Goal: Task Accomplishment & Management: Manage account settings

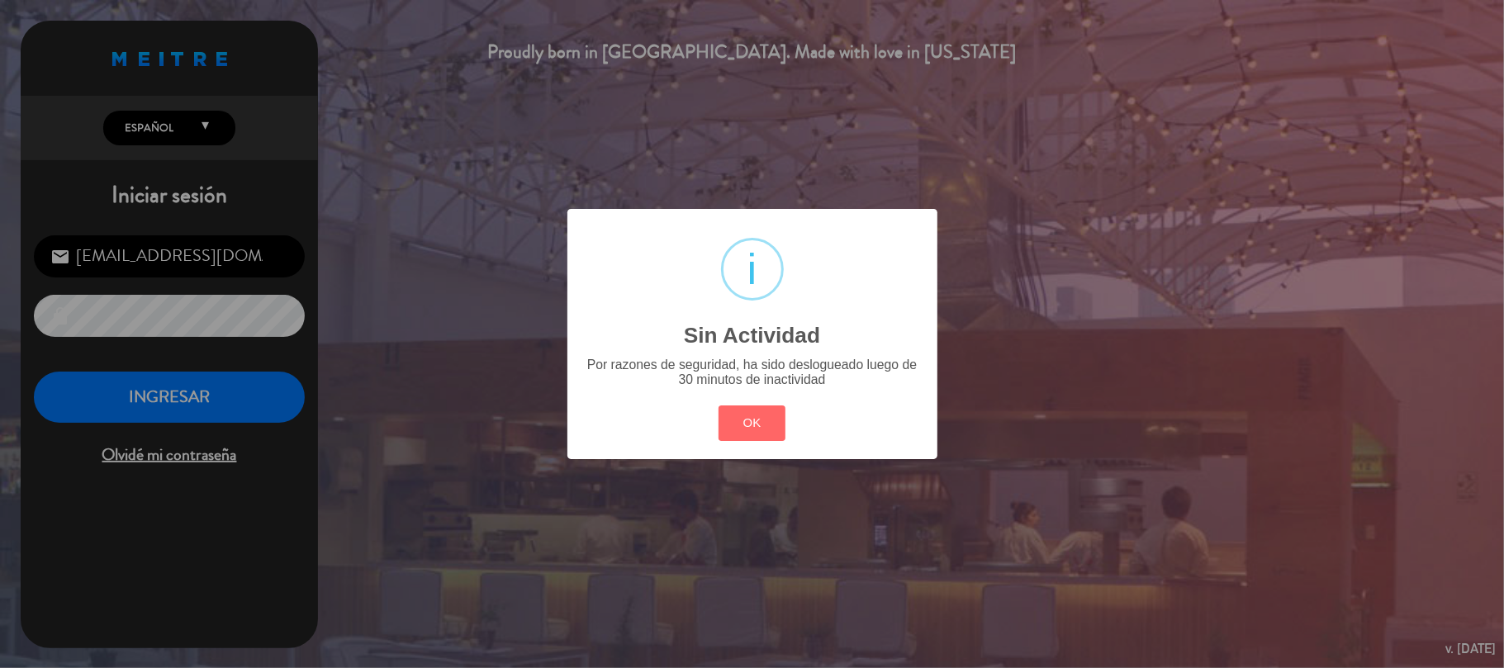
click at [767, 404] on div "OK Cancel" at bounding box center [752, 422] width 74 height 43
click at [758, 433] on button "OK" at bounding box center [752, 424] width 67 height 36
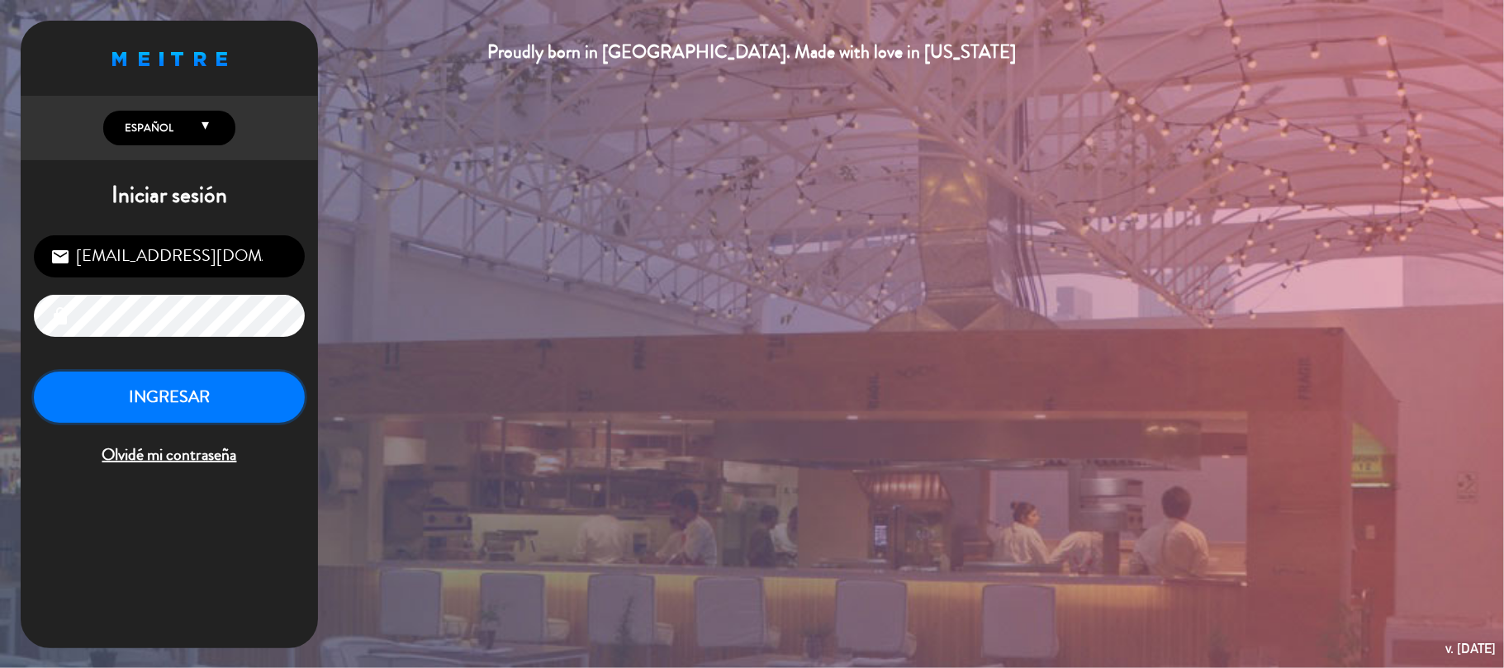
click at [230, 400] on button "INGRESAR" at bounding box center [169, 398] width 271 height 52
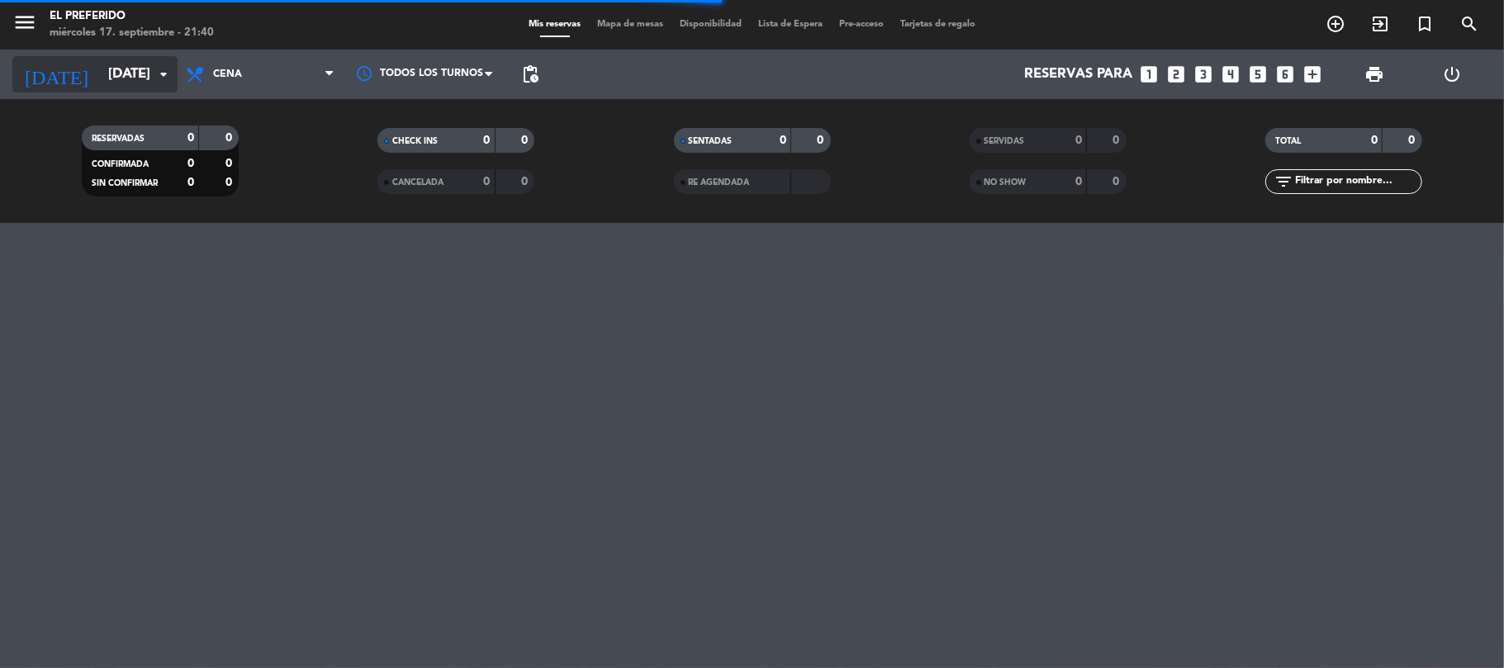
click at [117, 66] on input "[DATE]" at bounding box center [189, 75] width 178 height 32
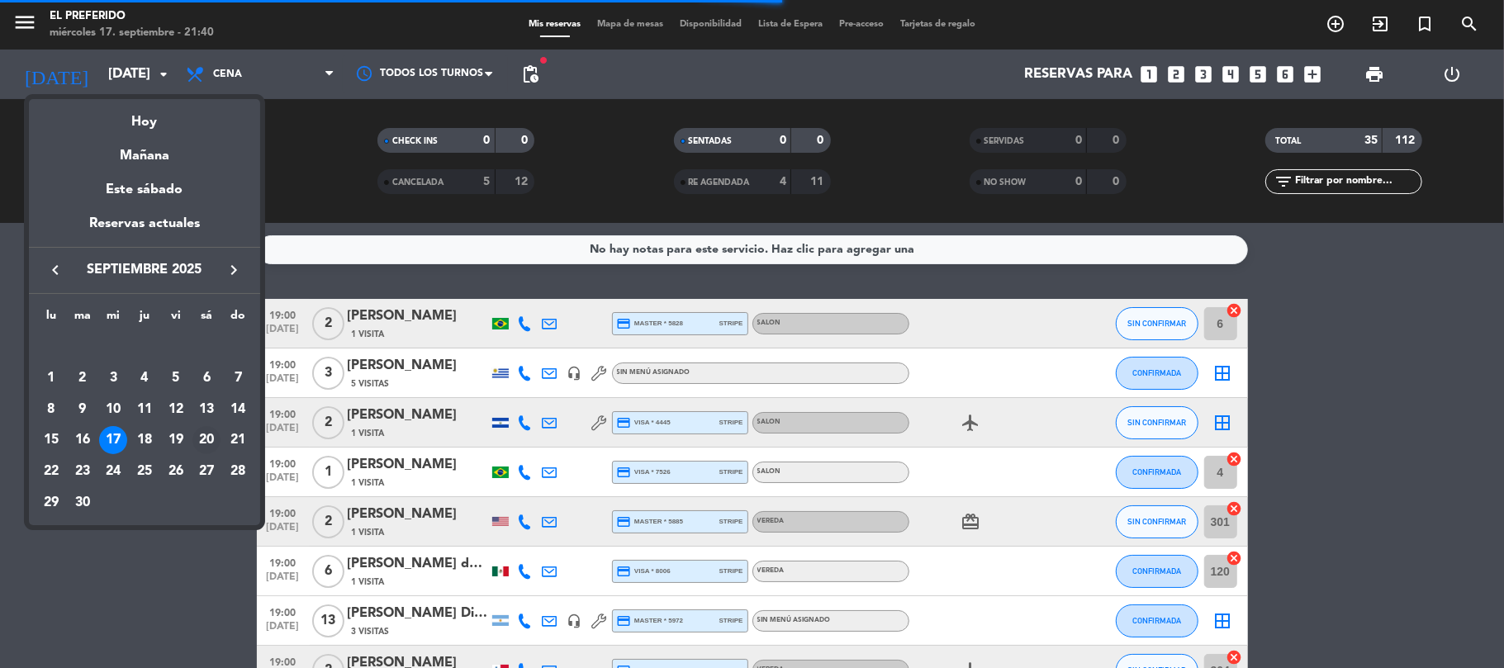
click at [210, 438] on div "20" at bounding box center [206, 440] width 28 height 28
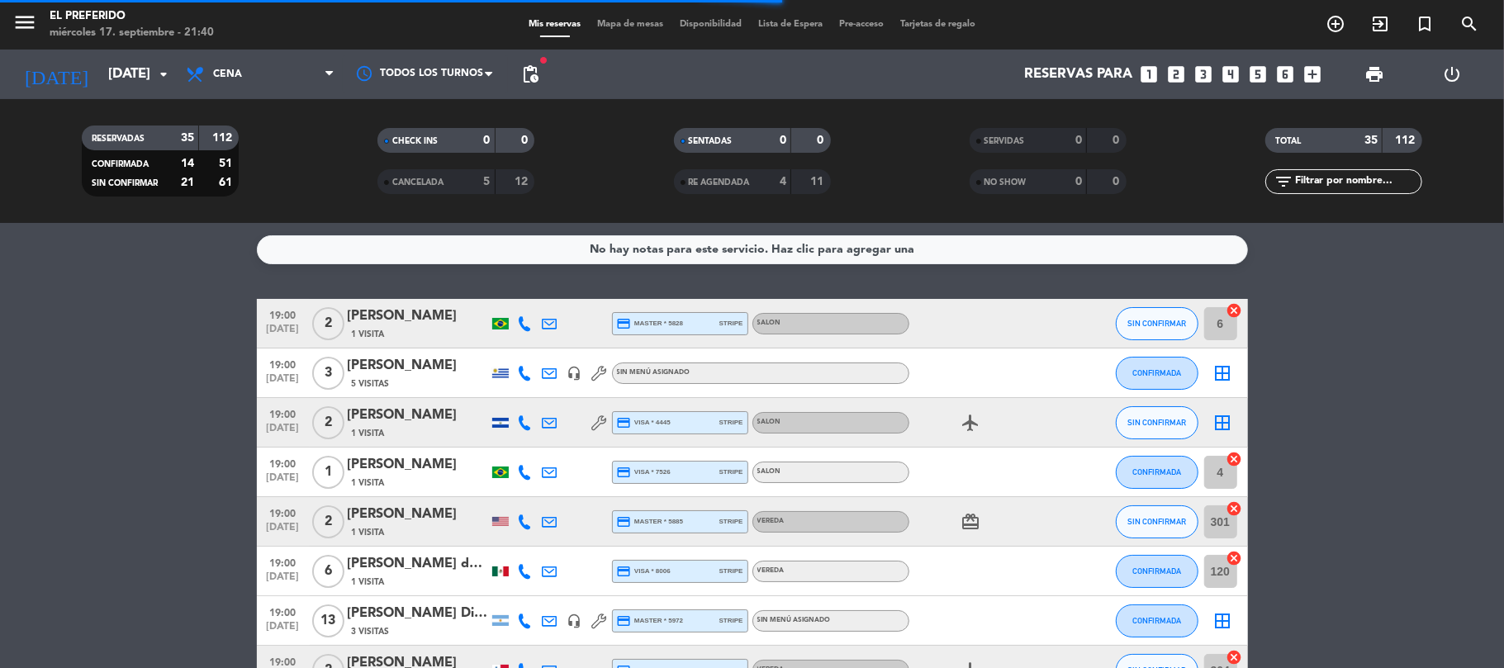
type input "[DATE]"
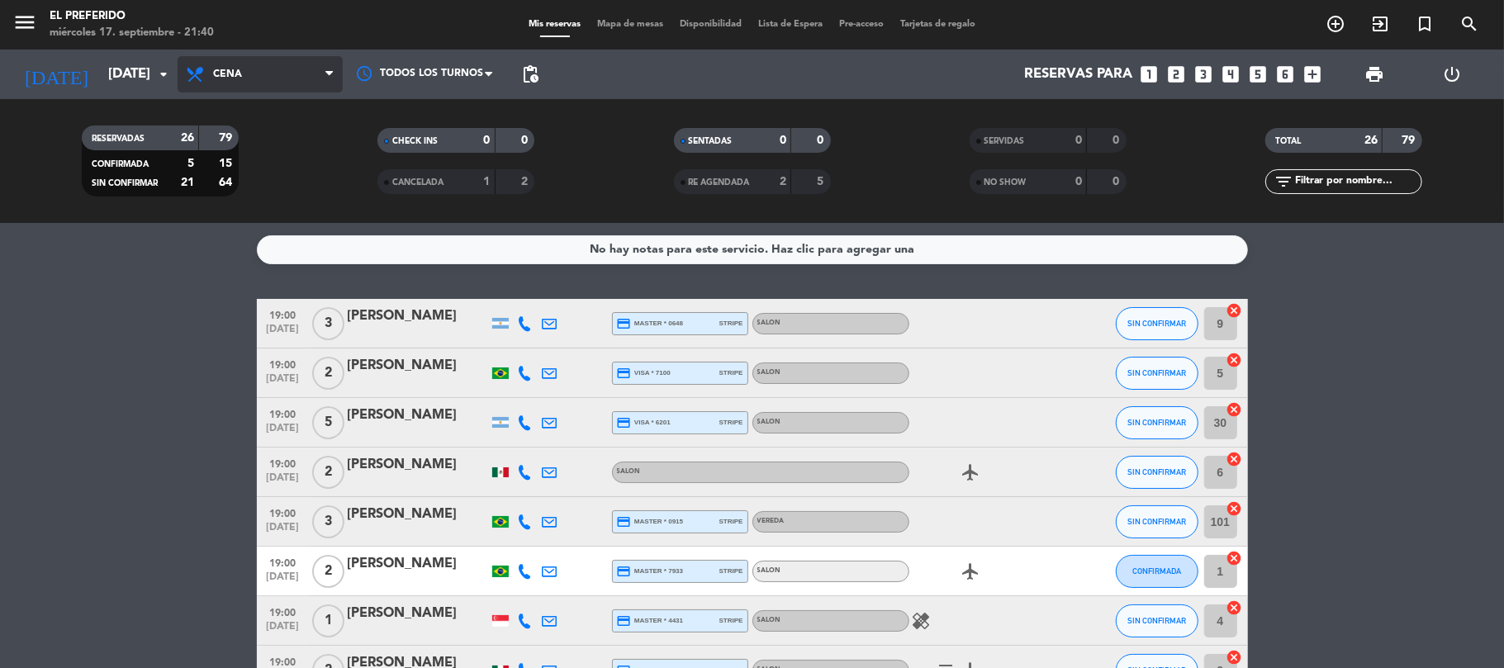
click at [272, 90] on span "Cena" at bounding box center [260, 74] width 165 height 36
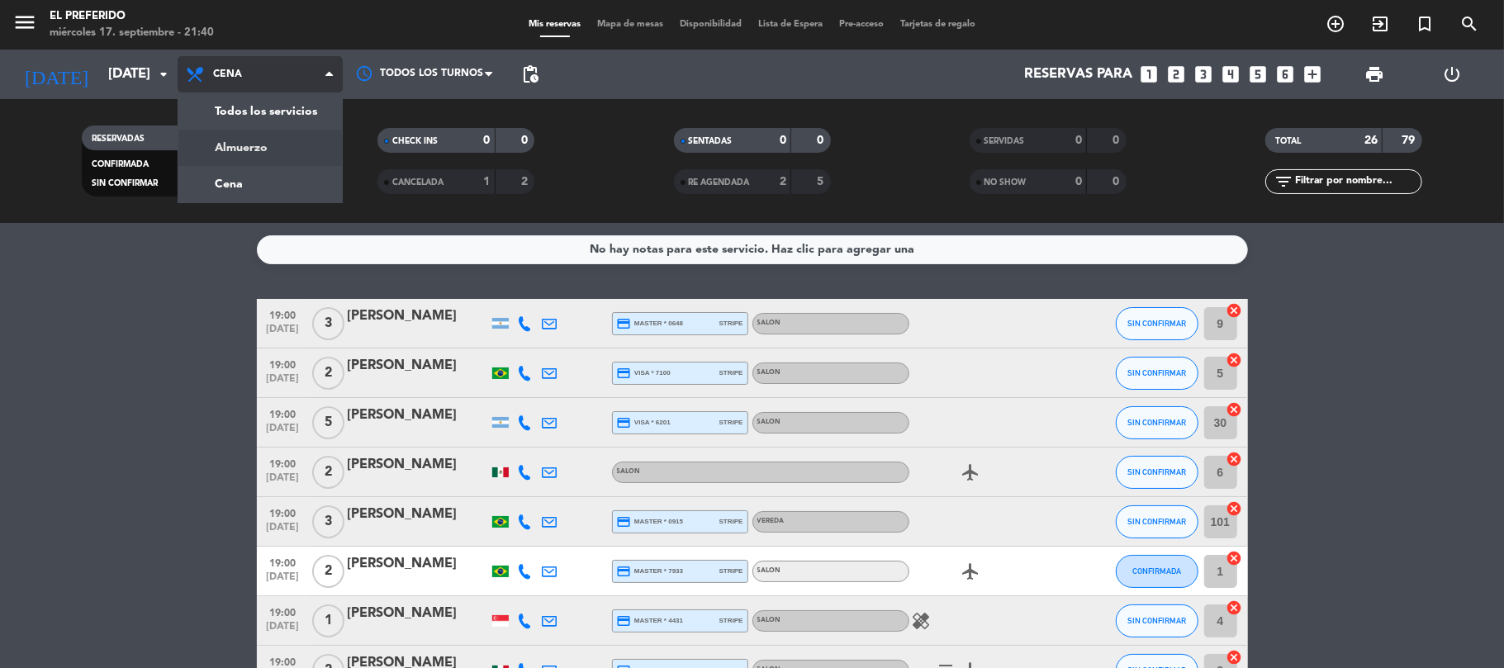
click at [255, 140] on div "menu El Preferido [DATE] 17. septiembre - 21:40 Mis reservas Mapa de mesas Disp…" at bounding box center [752, 111] width 1504 height 223
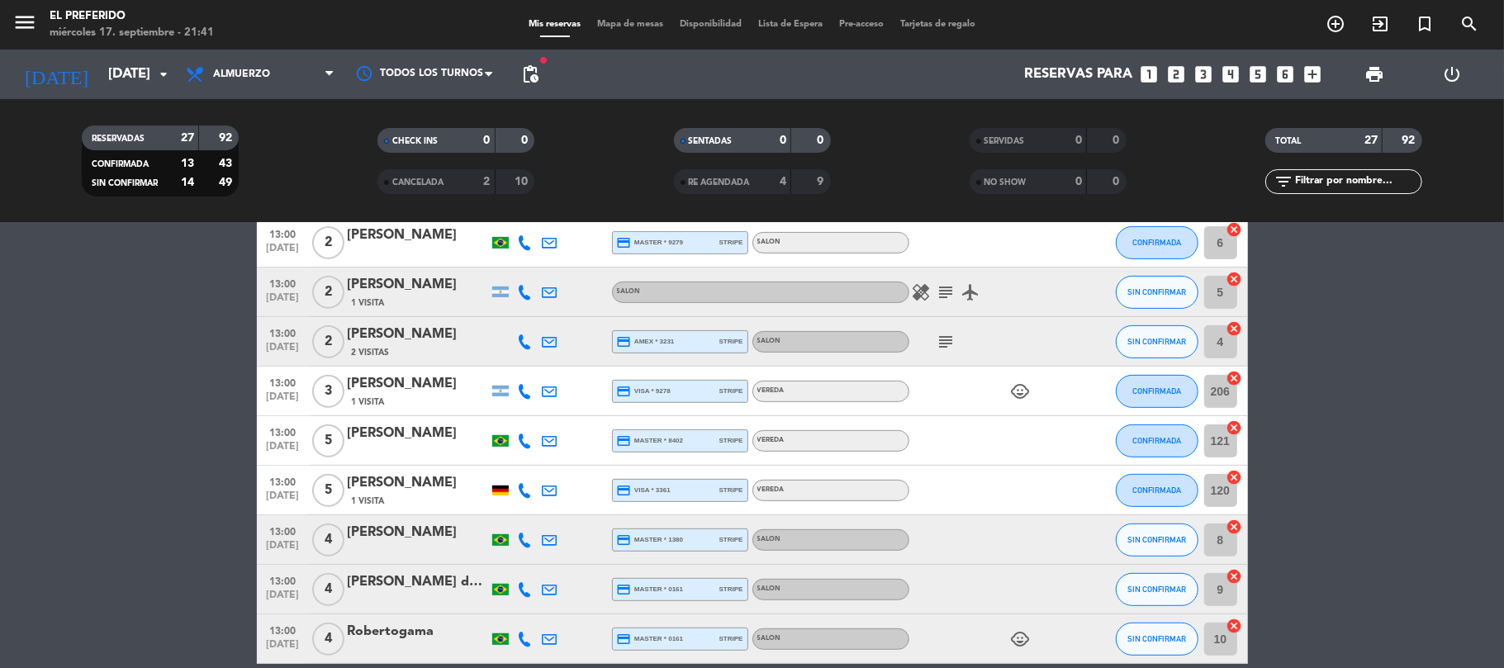
scroll to position [771, 0]
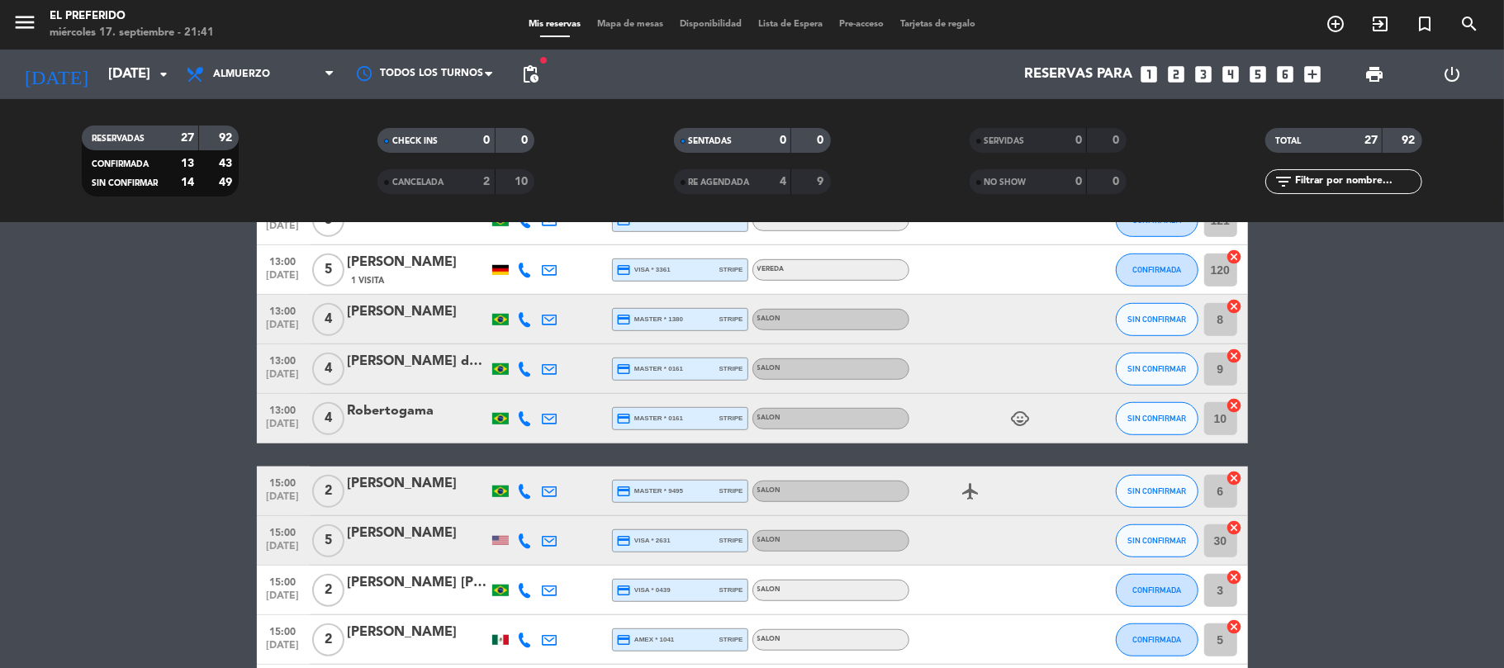
click at [404, 269] on div "[PERSON_NAME]" at bounding box center [418, 262] width 140 height 21
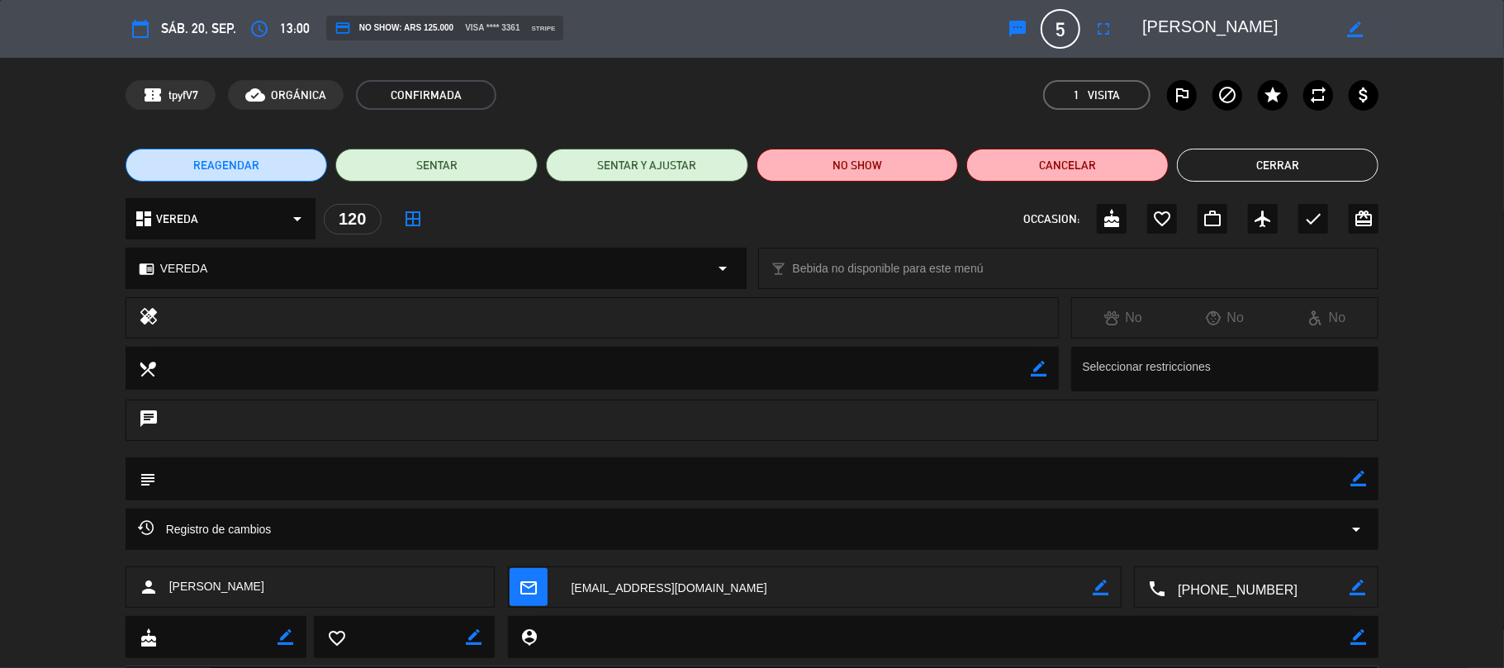
click at [1356, 474] on icon "border_color" at bounding box center [1359, 479] width 16 height 16
click at [1028, 471] on textarea at bounding box center [753, 479] width 1195 height 42
type textarea "Si hay disponibilidad dentro quiere dentro sino afuera esta bien"
click at [1368, 477] on div "subject" at bounding box center [753, 479] width 1254 height 43
click at [1362, 477] on icon at bounding box center [1359, 479] width 16 height 16
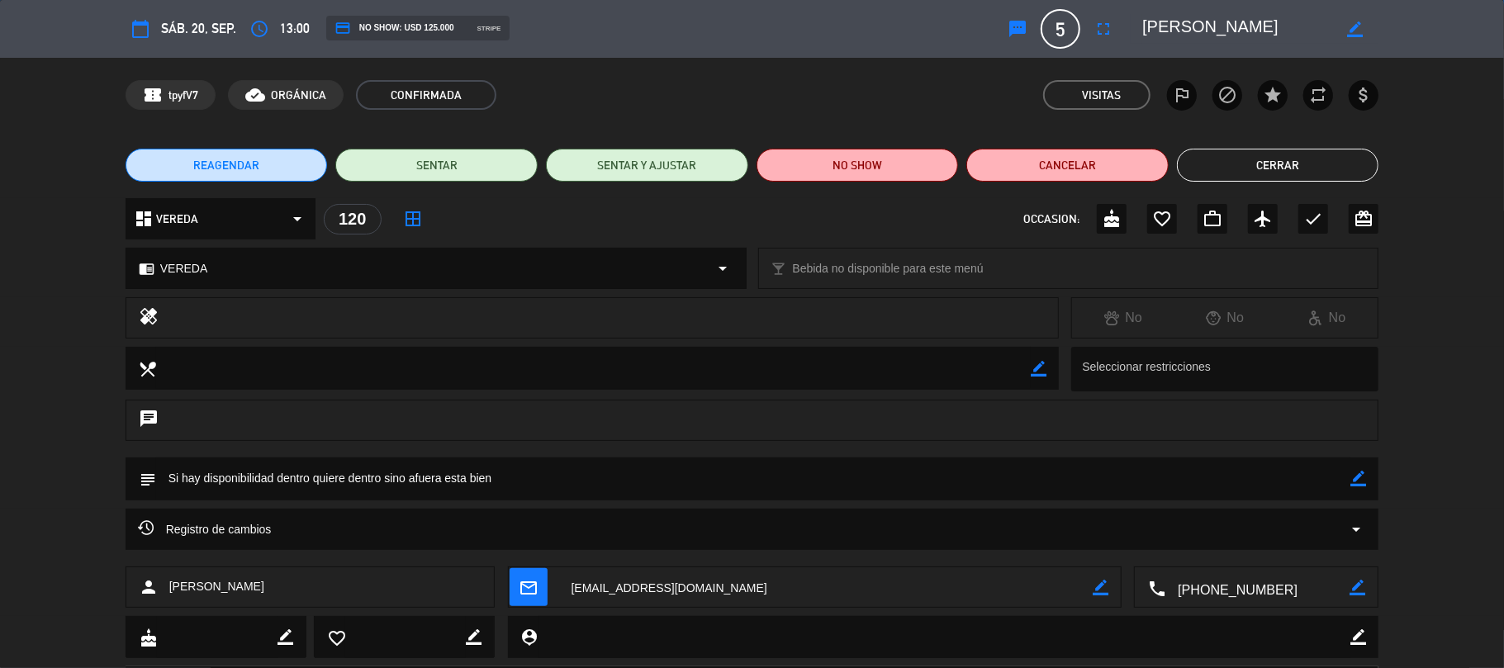
click at [1266, 166] on button "Cerrar" at bounding box center [1278, 165] width 202 height 33
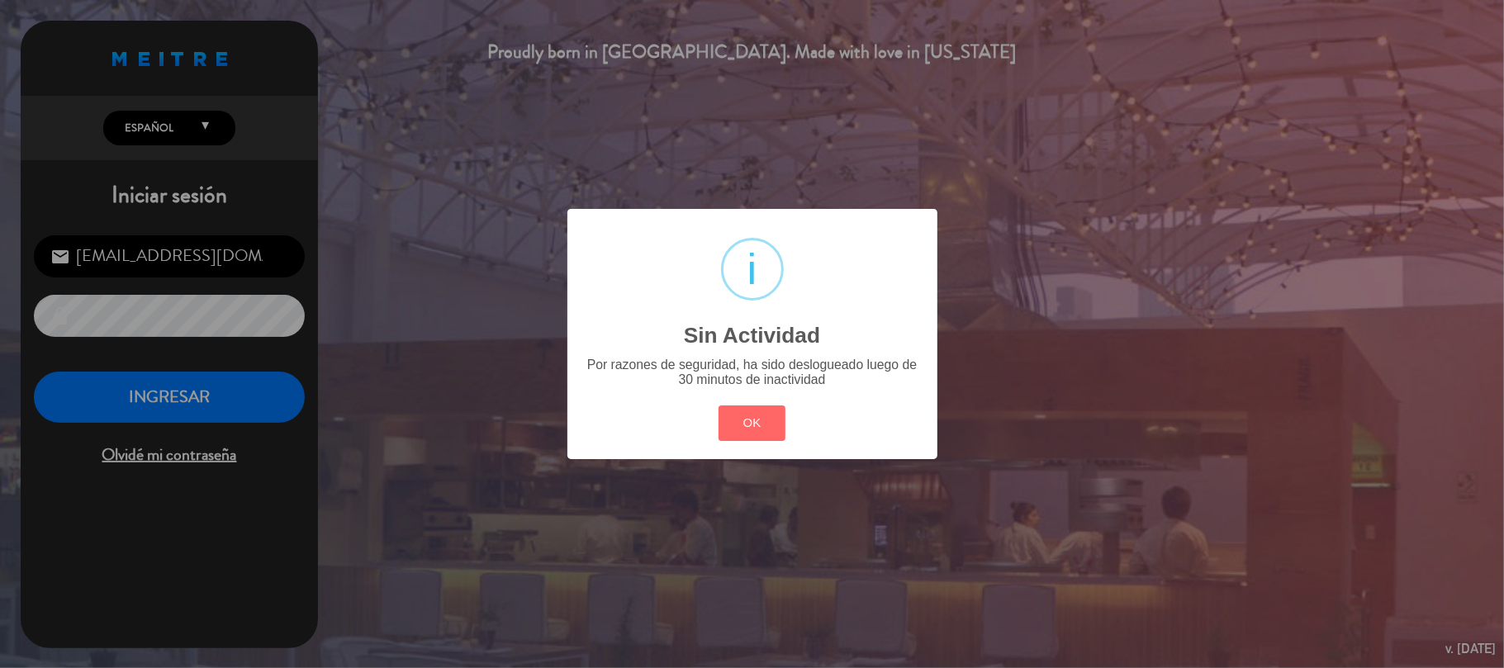
click at [762, 444] on div "OK Cancel" at bounding box center [752, 422] width 74 height 43
click at [748, 437] on button "OK" at bounding box center [752, 424] width 67 height 36
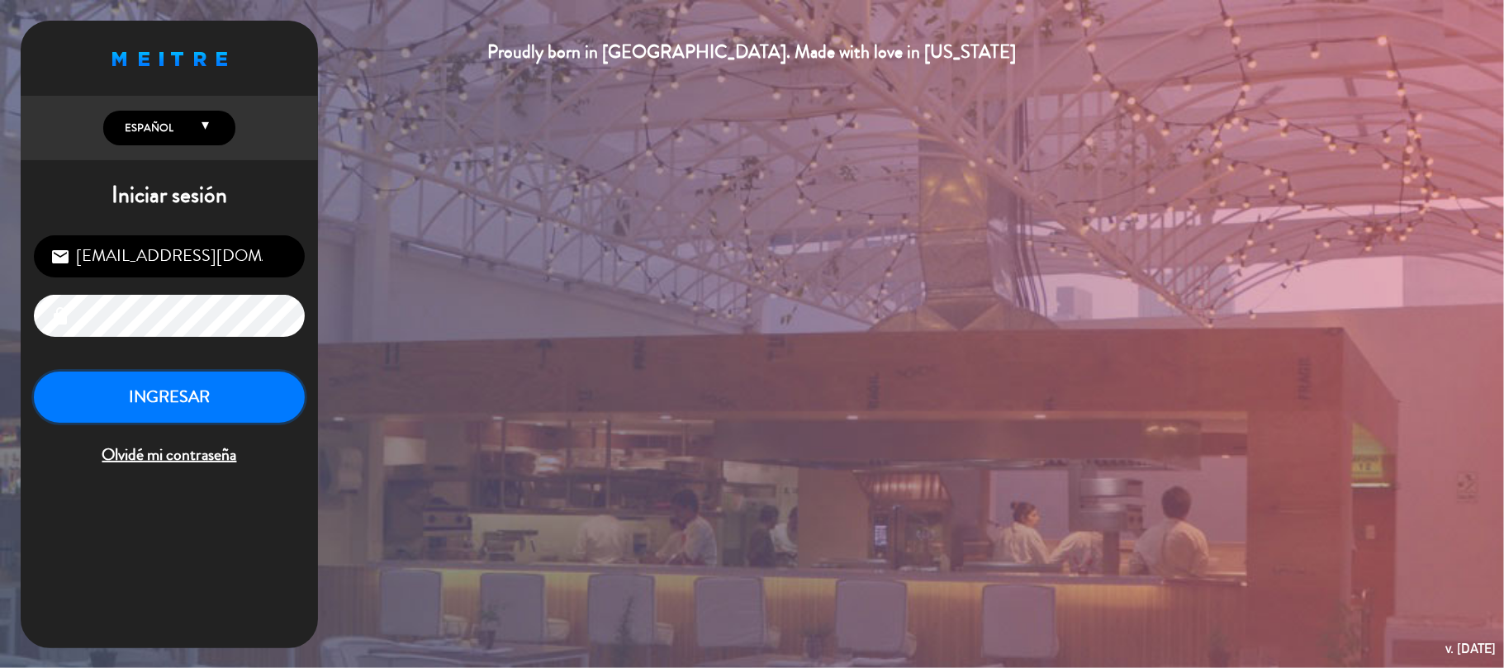
click at [264, 395] on button "INGRESAR" at bounding box center [169, 398] width 271 height 52
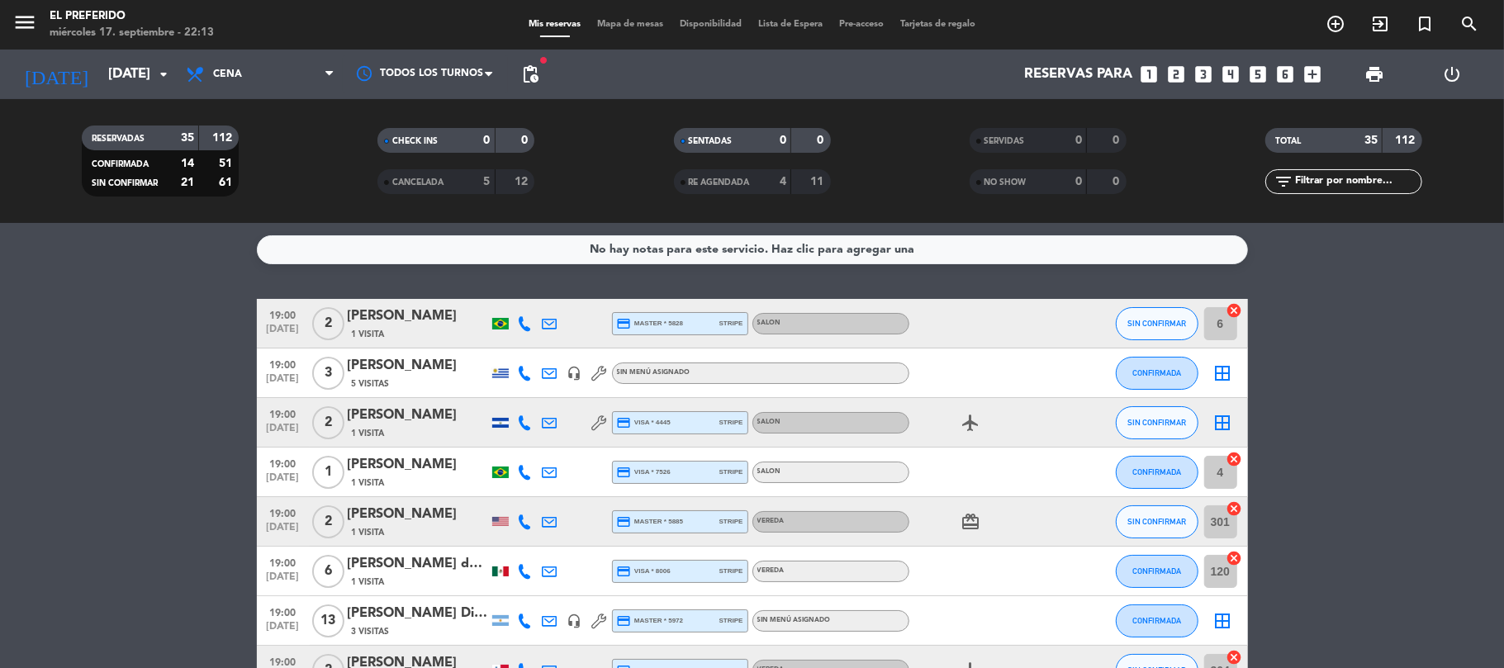
click at [587, 180] on filter-checkbox "CANCELADA 5 12" at bounding box center [456, 181] width 296 height 25
click at [107, 76] on input "[DATE]" at bounding box center [189, 75] width 178 height 32
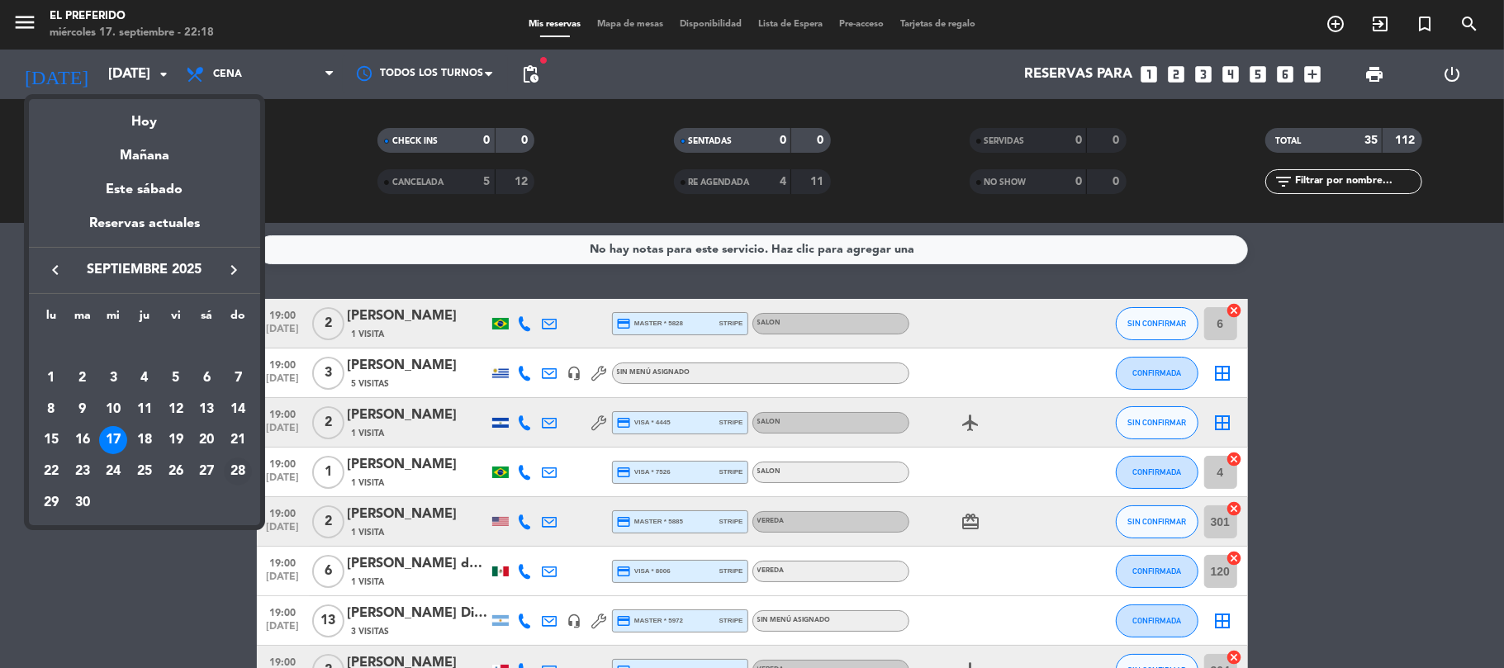
click at [231, 464] on div "28" at bounding box center [238, 472] width 28 height 28
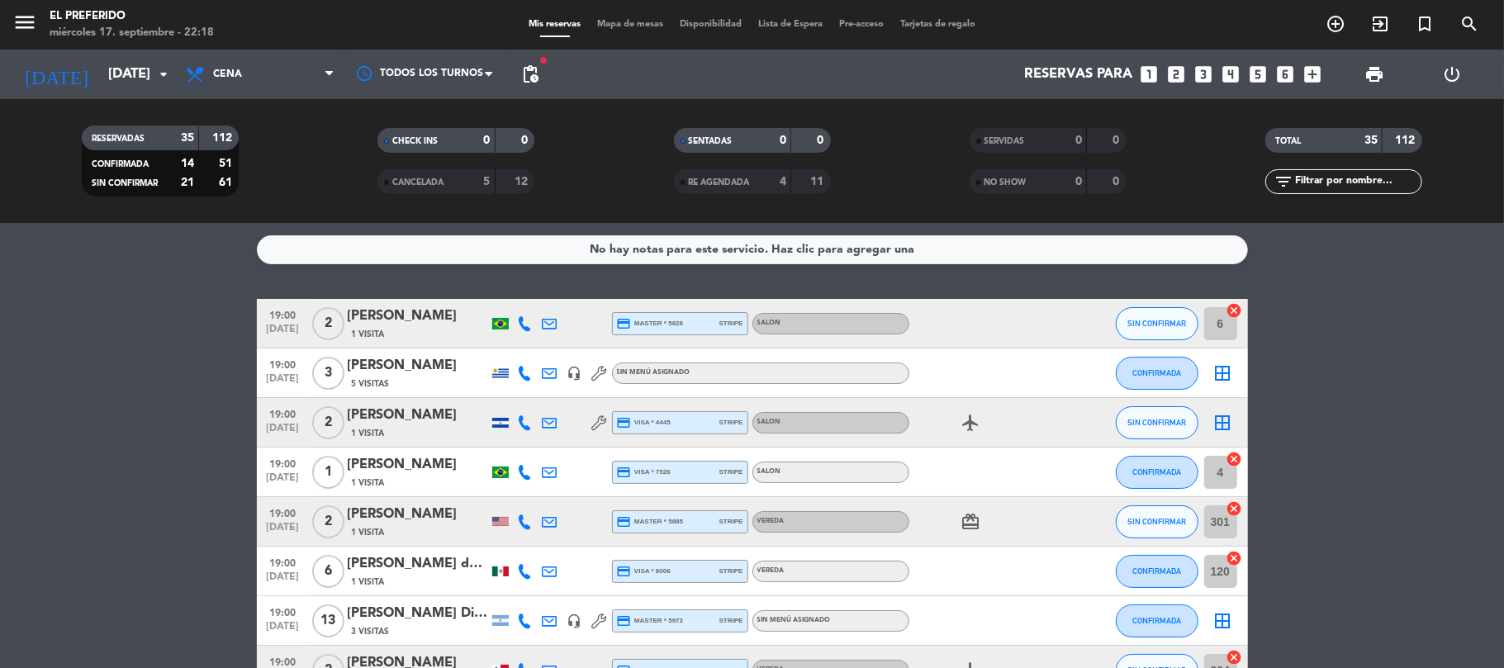
type input "[DATE]"
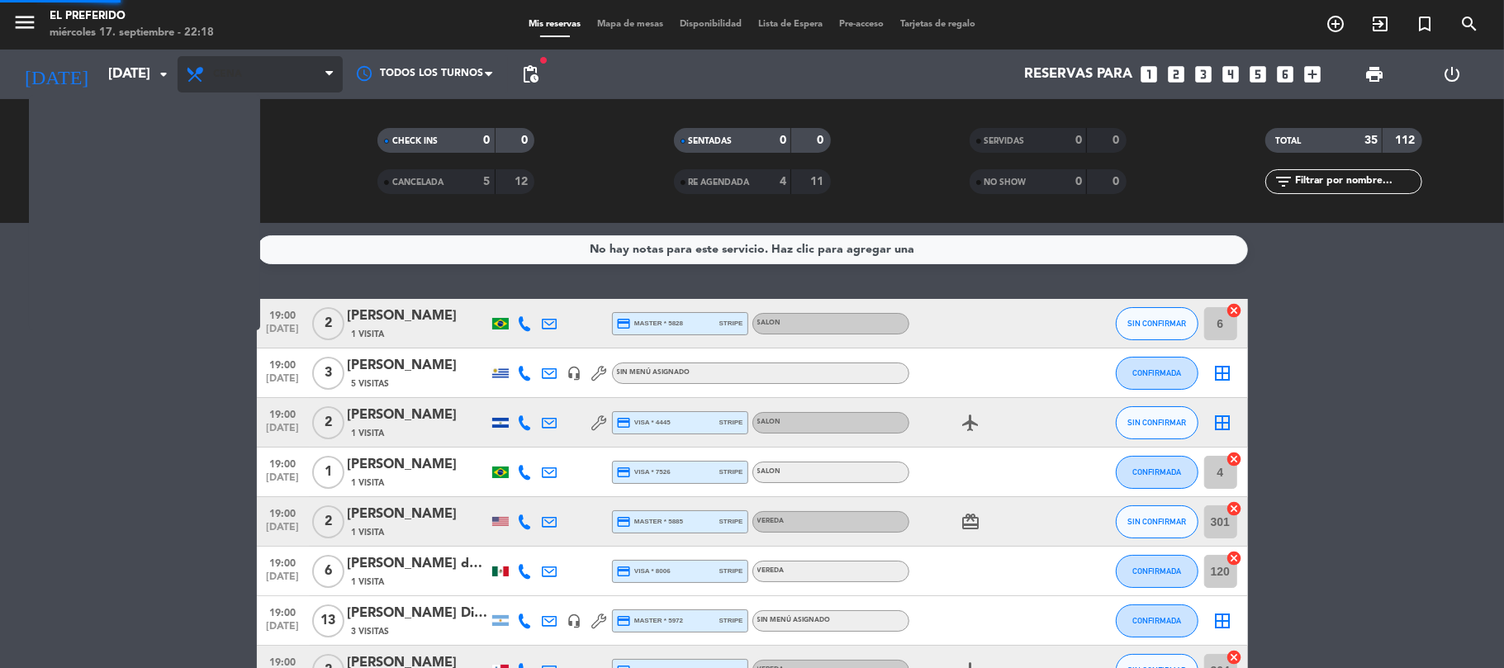
click at [239, 69] on span "Cena" at bounding box center [227, 75] width 29 height 12
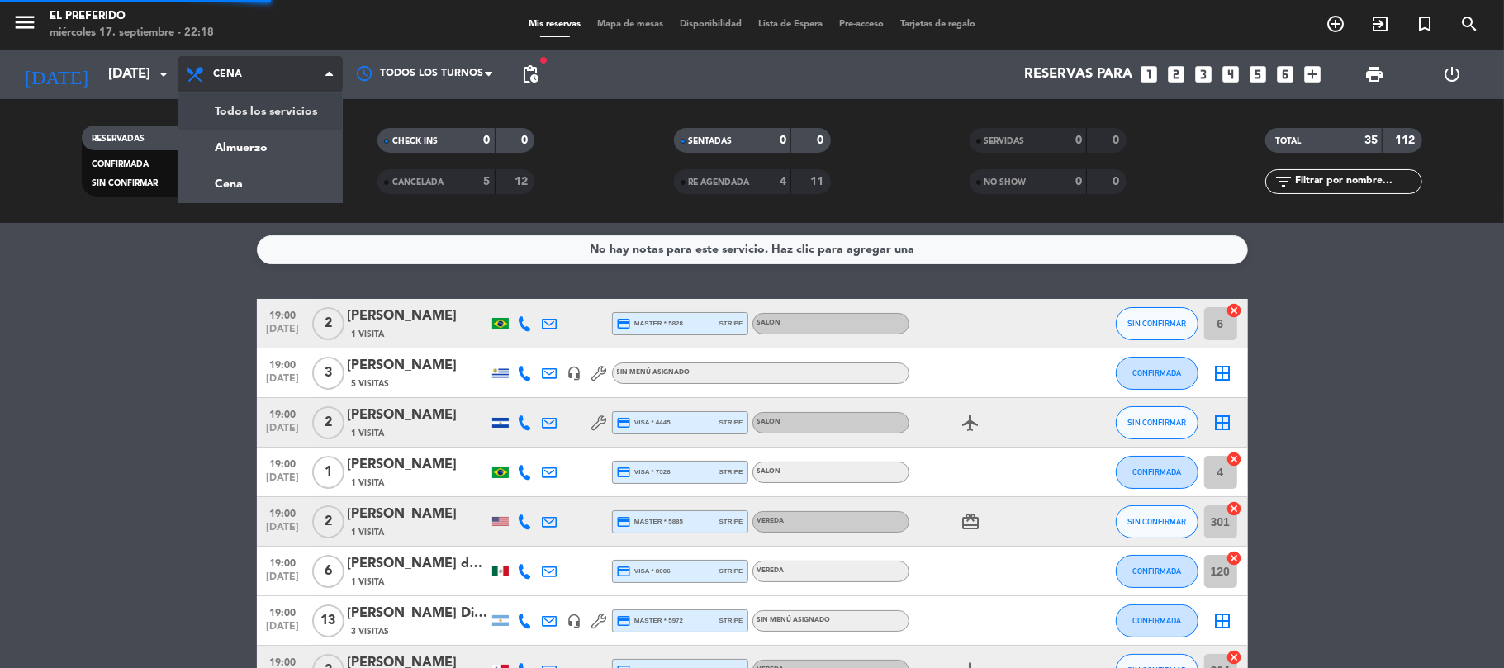
click at [279, 140] on div "menu El Preferido [DATE] 17. septiembre - 22:18 Mis reservas Mapa de mesas Disp…" at bounding box center [752, 111] width 1504 height 223
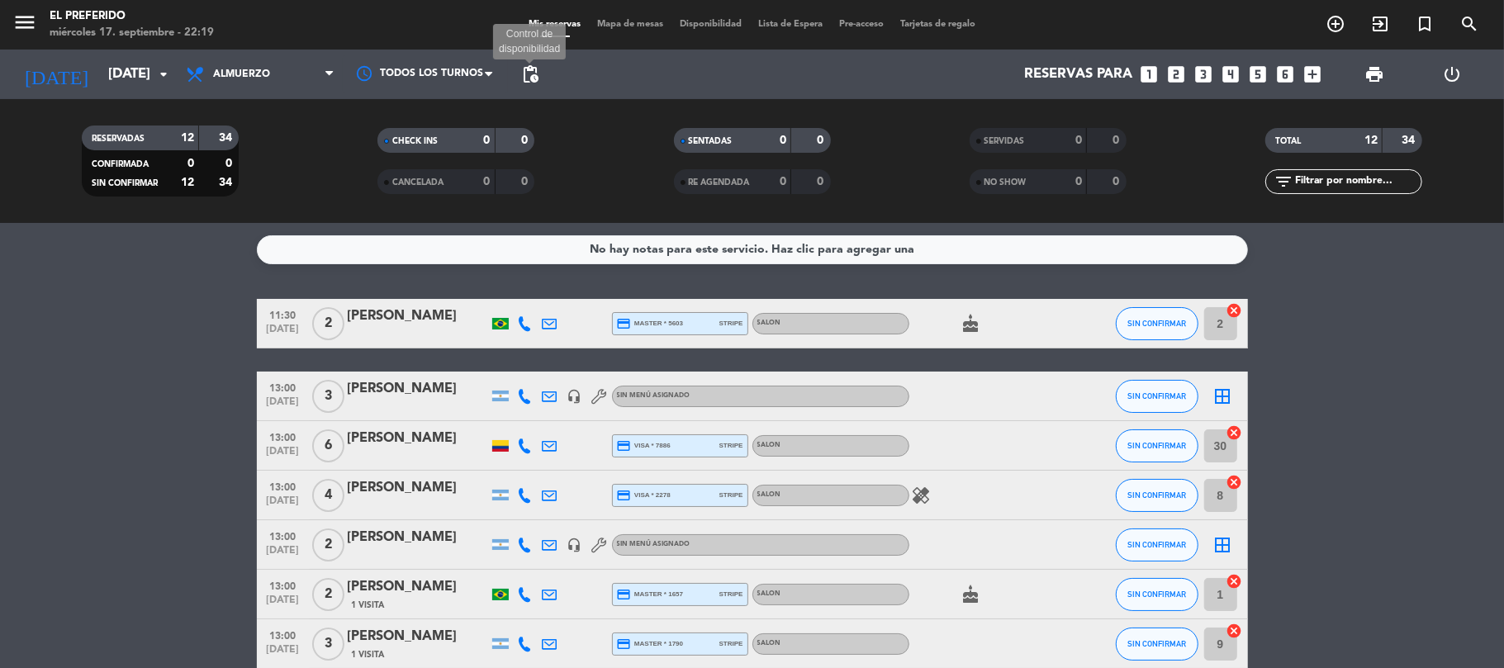
click at [529, 83] on span "pending_actions" at bounding box center [530, 74] width 20 height 20
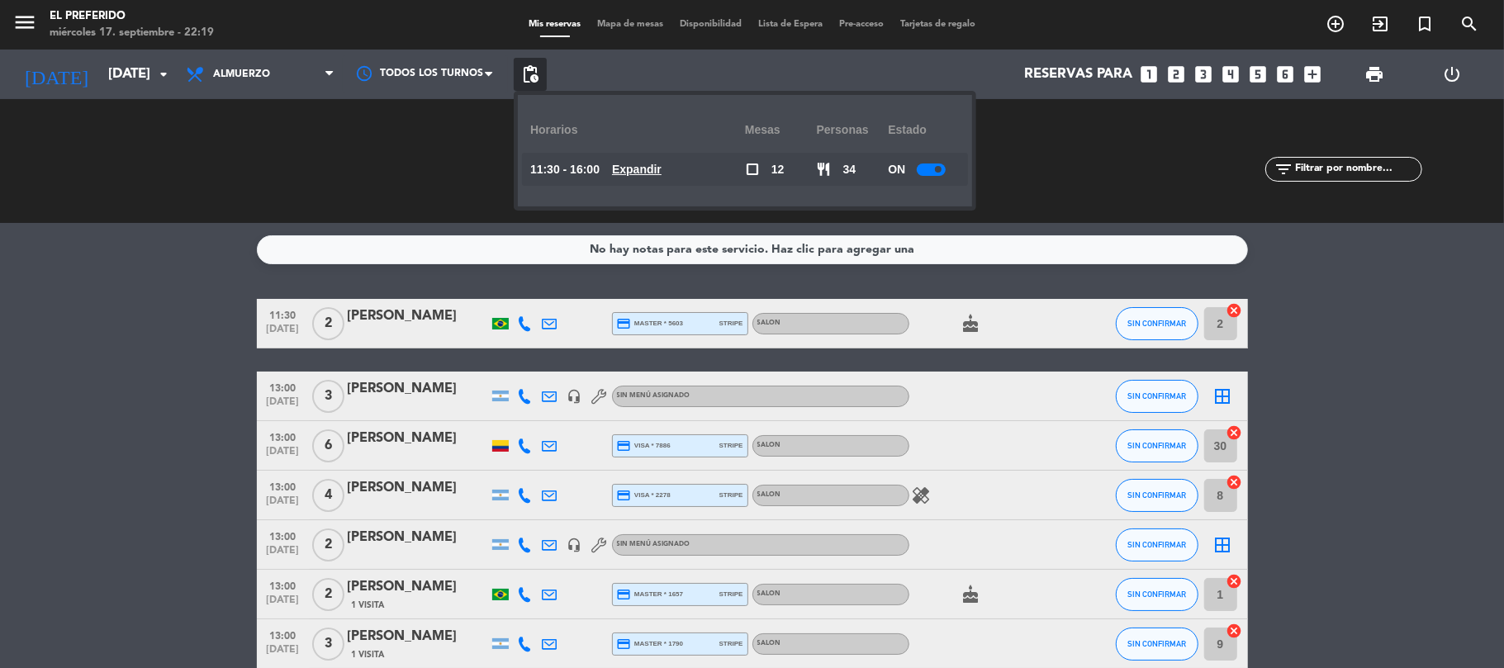
click at [636, 169] on u "Expandir" at bounding box center [637, 169] width 50 height 13
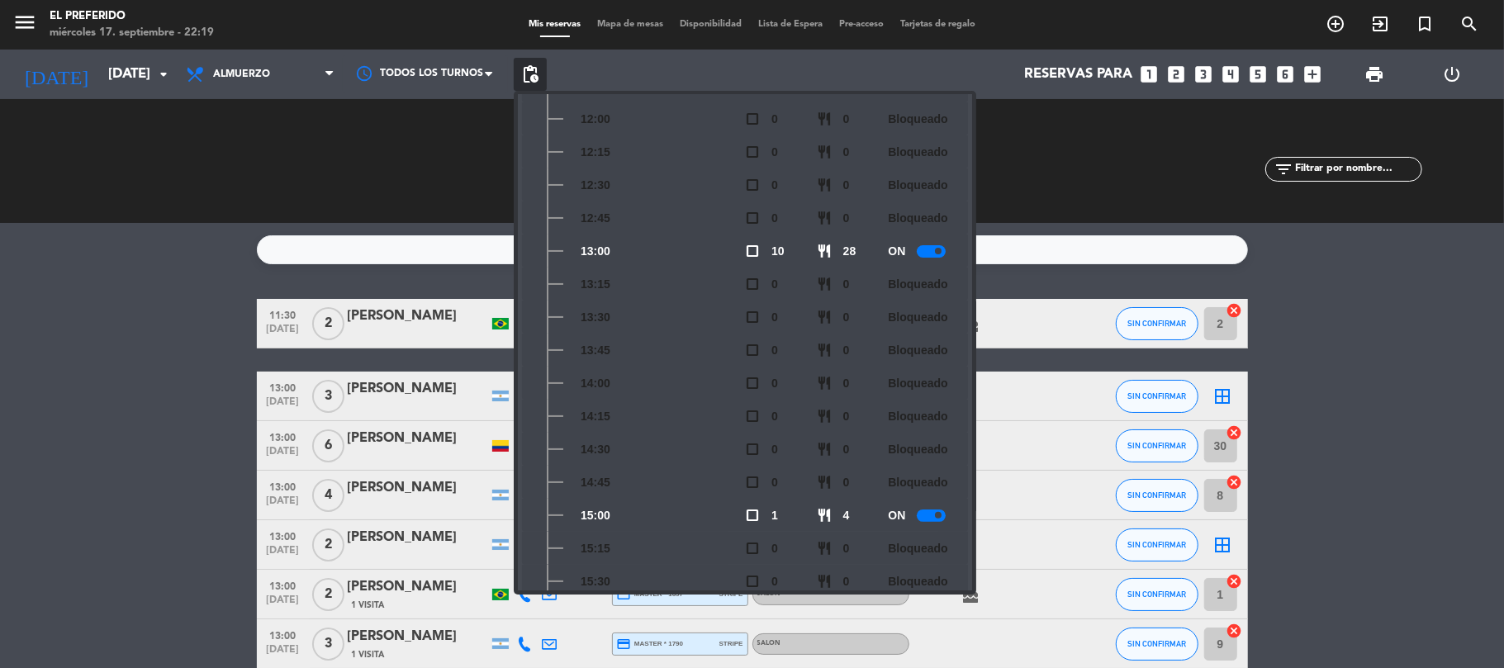
scroll to position [23, 0]
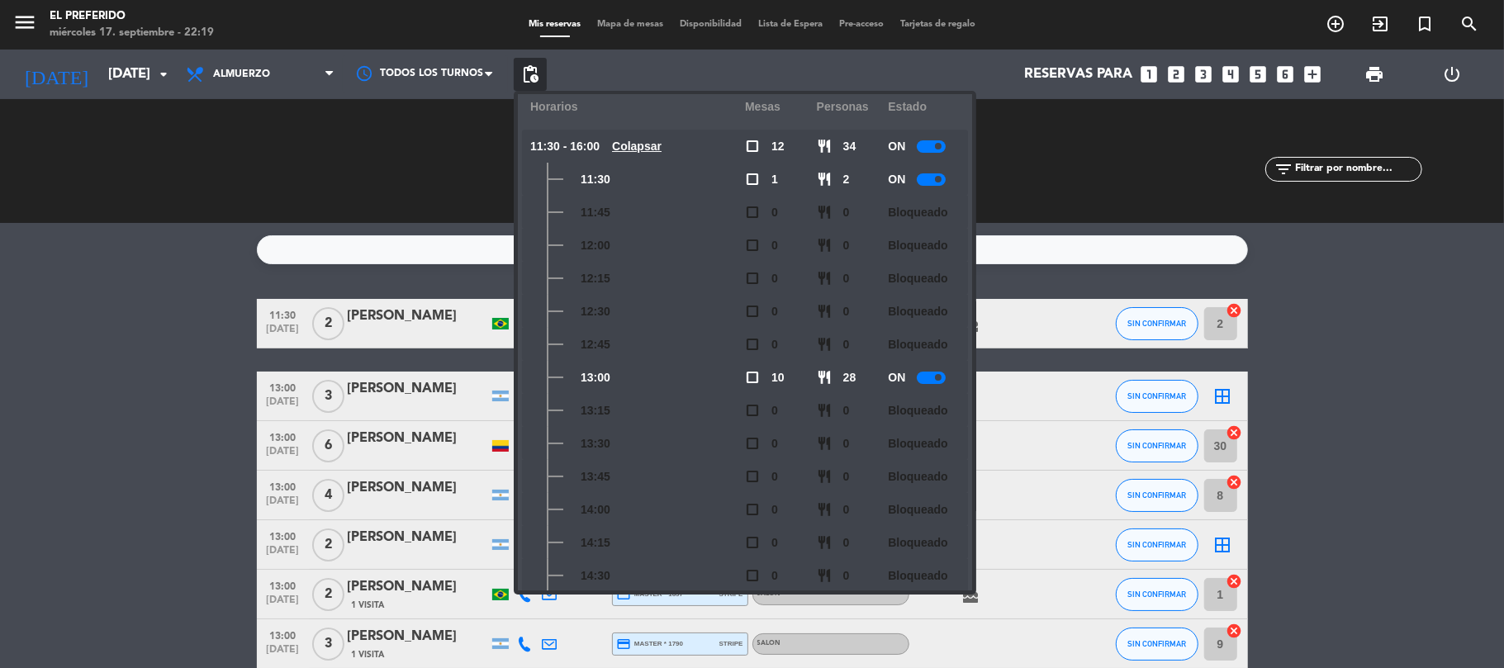
drag, startPoint x: 468, startPoint y: 183, endPoint x: 344, endPoint y: 231, distance: 133.2
click at [468, 182] on div "CHECK INS 0 0 CANCELADA 0 0" at bounding box center [456, 161] width 296 height 91
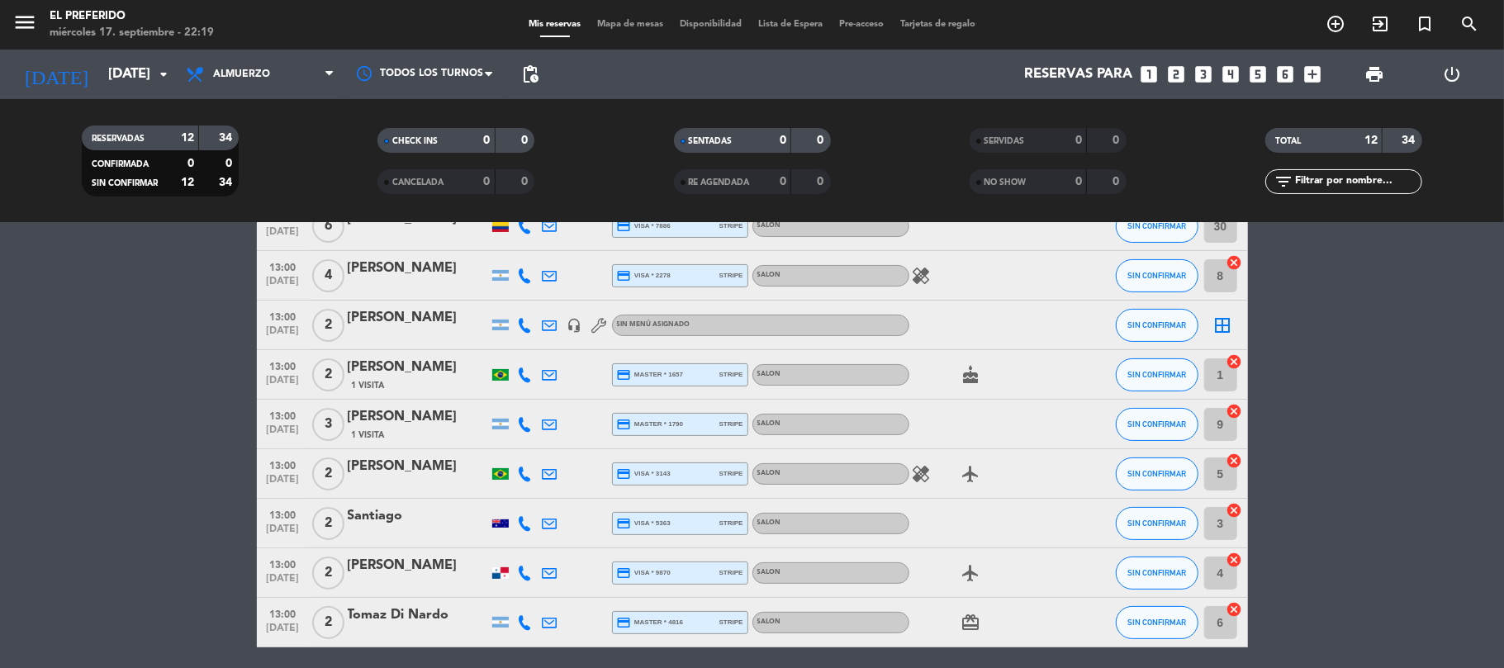
scroll to position [110, 0]
